Goal: Find specific page/section: Locate a particular part of the current website

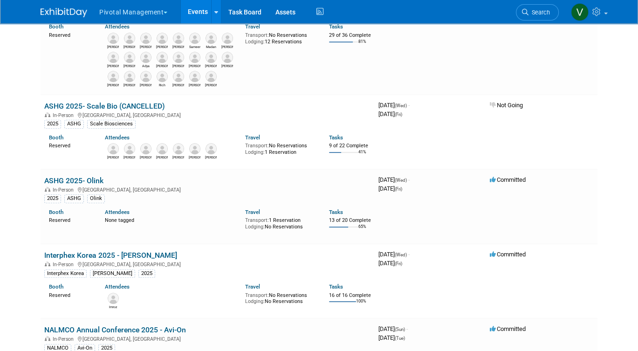
scroll to position [413, 0]
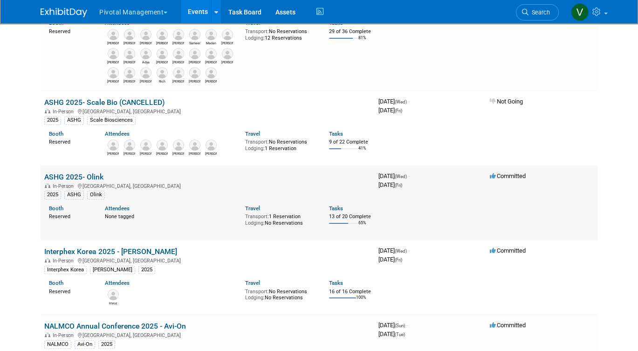
click at [93, 181] on link "ASHG 2025- Olink" at bounding box center [73, 176] width 59 height 9
click at [96, 181] on link "ASHG 2025- Olink" at bounding box center [73, 176] width 59 height 9
click at [77, 181] on link "ASHG 2025- Olink" at bounding box center [73, 176] width 59 height 9
click at [75, 181] on link "ASHG 2025- Olink" at bounding box center [73, 176] width 59 height 9
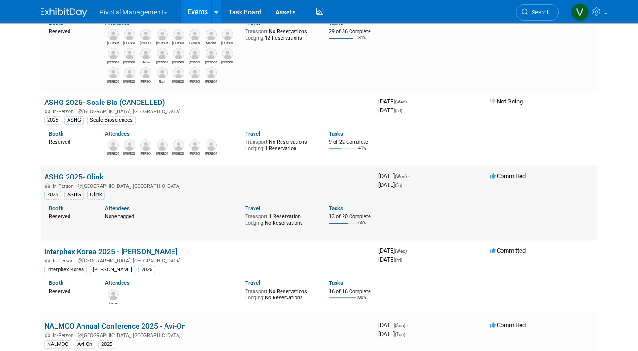
click at [75, 181] on link "ASHG 2025- Olink" at bounding box center [73, 176] width 59 height 9
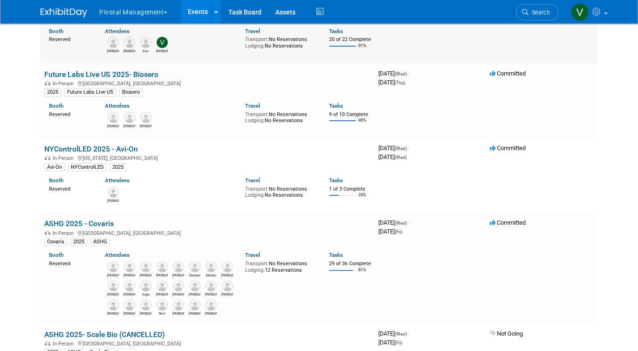
scroll to position [188, 0]
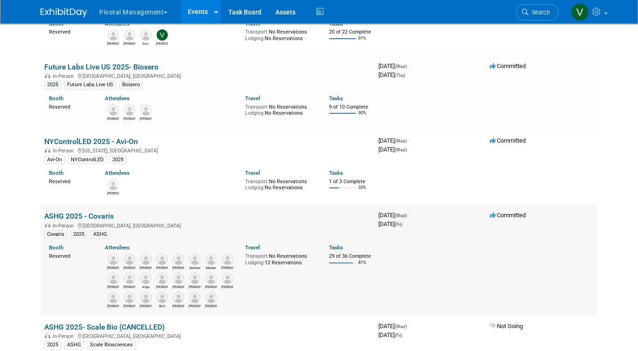
click at [84, 220] on link "ASHG 2025 - Covaris" at bounding box center [78, 216] width 69 height 9
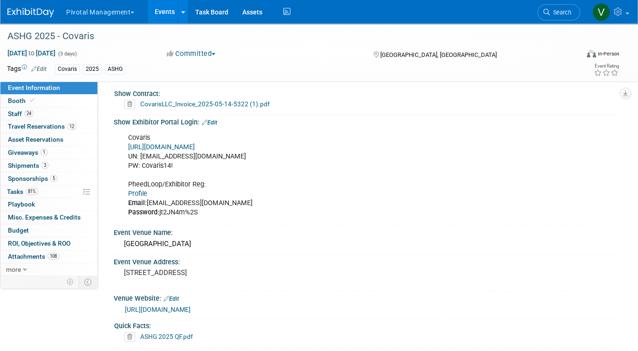
scroll to position [625, 0]
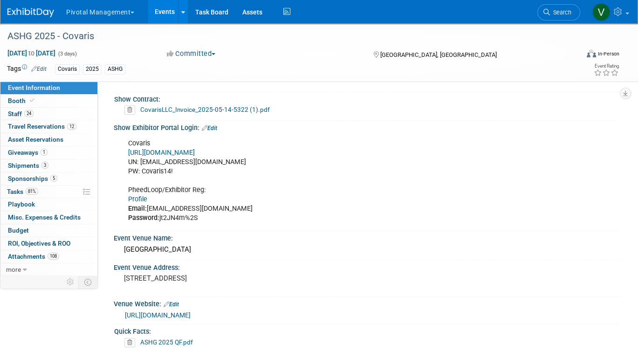
click at [137, 195] on link "Profile" at bounding box center [137, 199] width 19 height 8
click at [150, 151] on link "https://ASHG25.exh.mapyourshow.com/" at bounding box center [161, 153] width 67 height 8
drag, startPoint x: 162, startPoint y: 216, endPoint x: 200, endPoint y: 218, distance: 38.7
click at [200, 218] on div "Covaris https://ASHG25.exh.mapyourshow.com/ UN: jgatton@pivotalmgt.com PW: Cova…" at bounding box center [321, 181] width 399 height 94
copy div "jt2JN4m%2S"
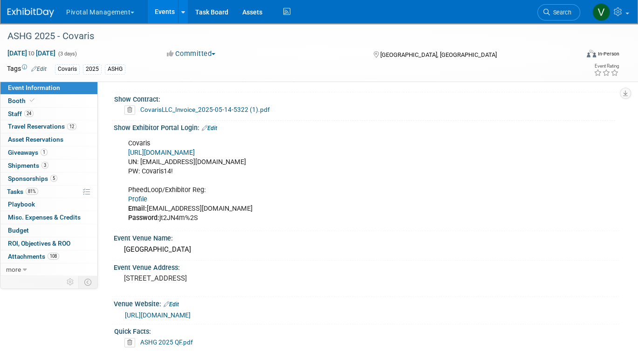
click at [212, 214] on div "Covaris https://ASHG25.exh.mapyourshow.com/ UN: jgatton@pivotalmgt.com PW: Cova…" at bounding box center [321, 181] width 399 height 94
drag, startPoint x: 162, startPoint y: 215, endPoint x: 197, endPoint y: 214, distance: 34.9
click at [197, 214] on div "Covaris https://ASHG25.exh.mapyourshow.com/ UN: jgatton@pivotalmgt.com PW: Cova…" at bounding box center [321, 181] width 399 height 94
copy div "jt2JN4m%2S"
drag, startPoint x: 142, startPoint y: 169, endPoint x: 173, endPoint y: 171, distance: 31.3
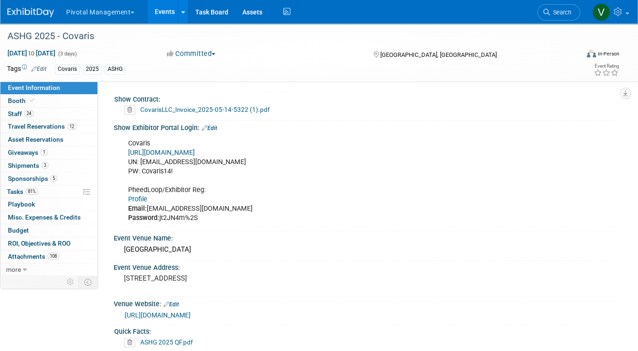
click at [173, 171] on div "Covaris https://ASHG25.exh.mapyourshow.com/ UN: jgatton@pivotalmgt.com PW: Cova…" at bounding box center [321, 181] width 399 height 94
copy div "Covaris14!"
click at [137, 198] on link "Profile" at bounding box center [137, 199] width 19 height 8
